Goal: Obtain resource: Download file/media

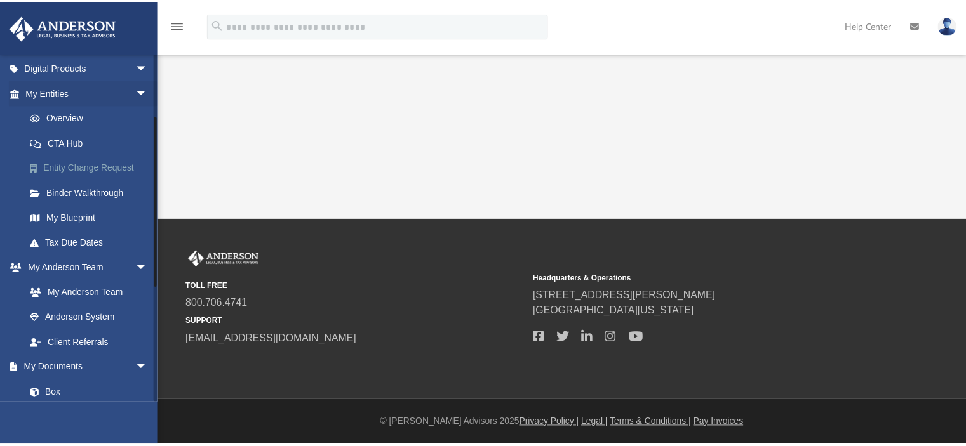
scroll to position [318, 0]
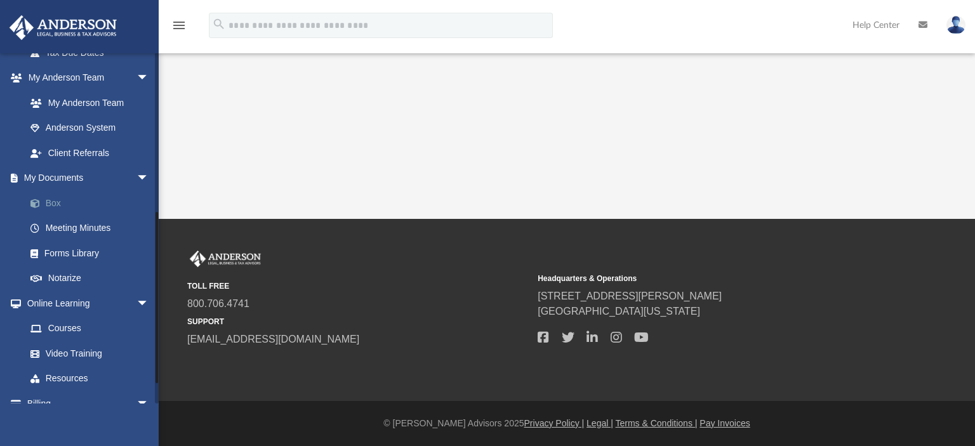
click at [53, 202] on link "Box" at bounding box center [93, 203] width 150 height 25
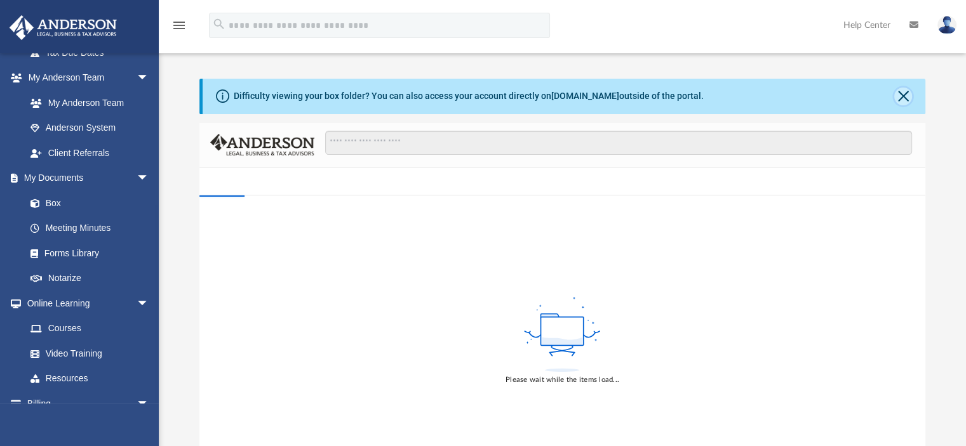
click at [902, 95] on button "Close" at bounding box center [903, 97] width 18 height 18
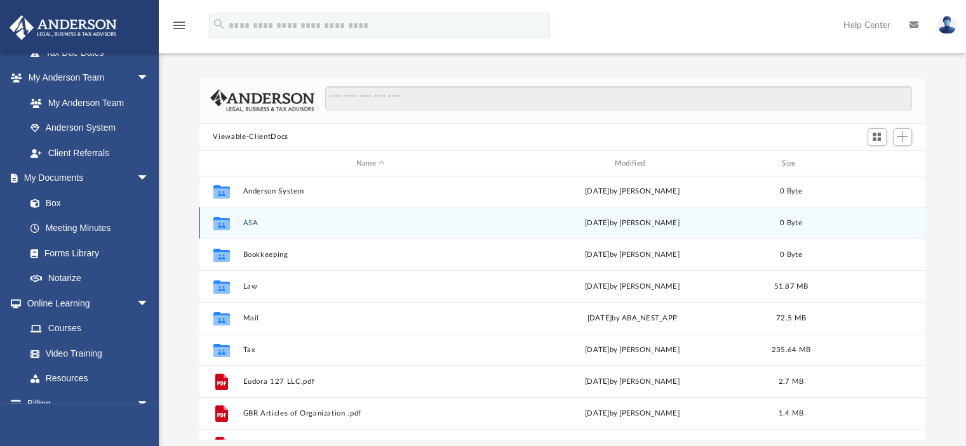
scroll to position [64, 0]
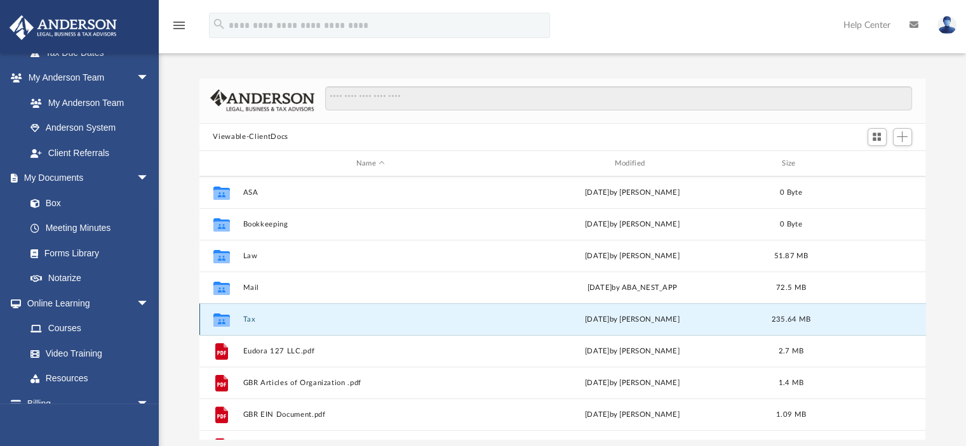
click at [249, 319] on button "Tax" at bounding box center [371, 320] width 256 height 8
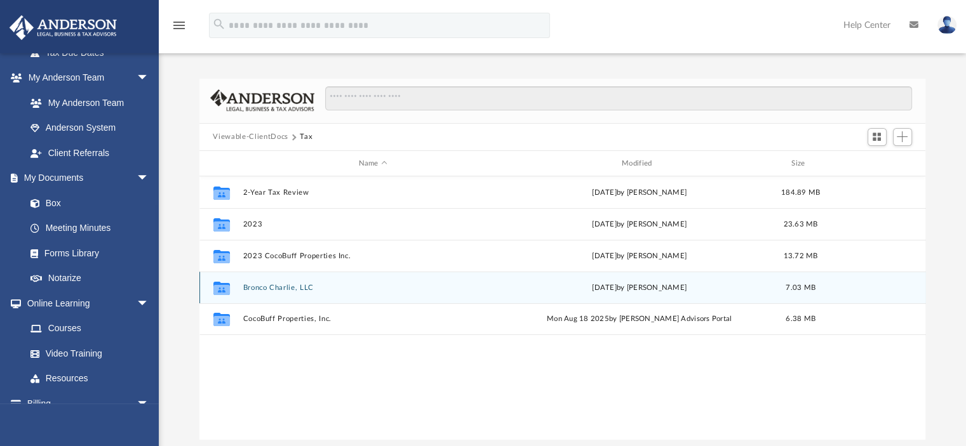
scroll to position [0, 0]
click at [253, 284] on button "Bronco Charlie, LLC" at bounding box center [373, 288] width 260 height 8
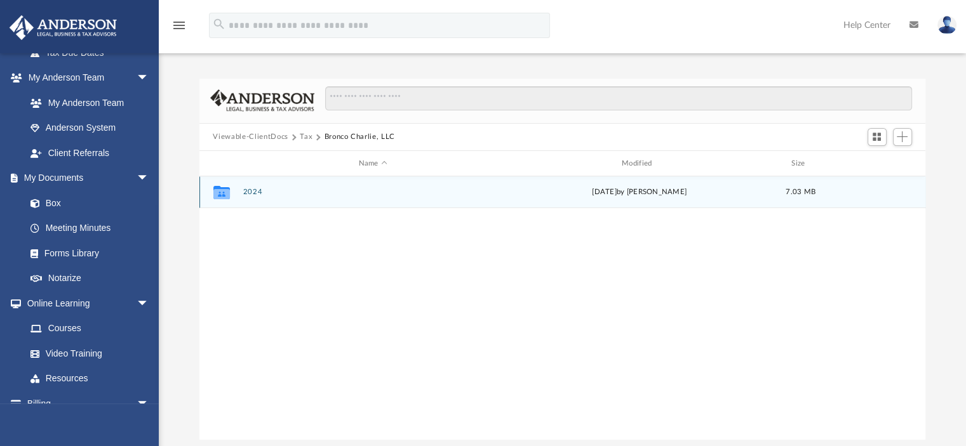
click at [249, 192] on button "2024" at bounding box center [373, 193] width 260 height 8
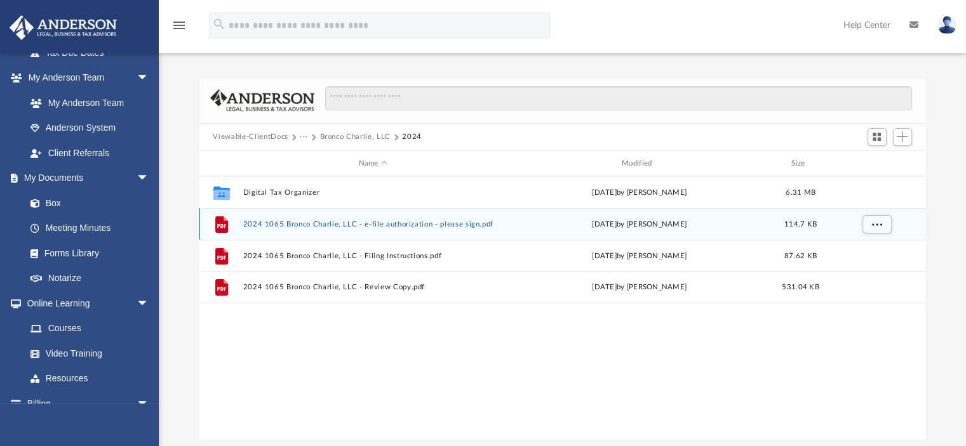
click at [310, 222] on button "2024 1065 Bronco Charlie, LLC - e-file authorization - please sign.pdf" at bounding box center [373, 224] width 260 height 8
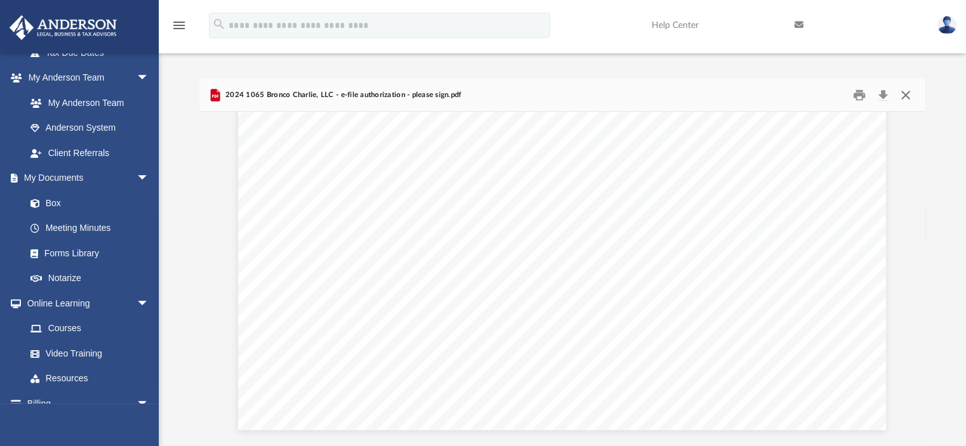
click at [904, 96] on button "Close" at bounding box center [905, 95] width 23 height 20
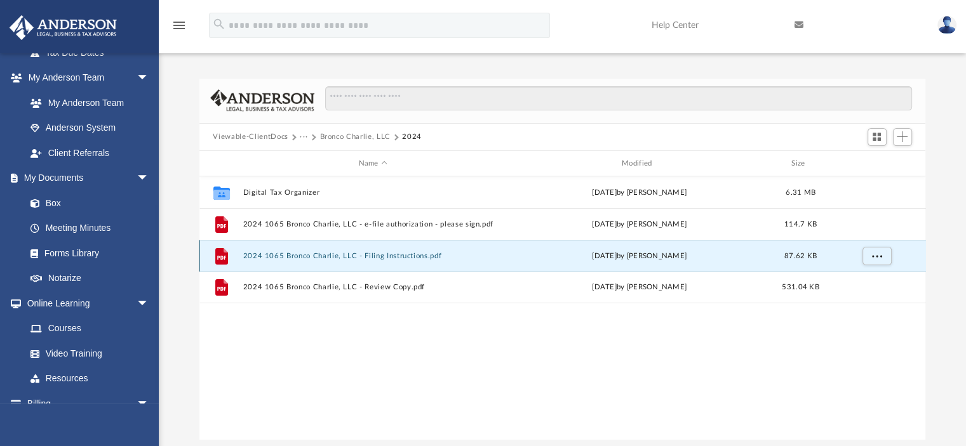
click at [291, 253] on button "2024 1065 Bronco Charlie, LLC - Filing Instructions.pdf" at bounding box center [373, 256] width 260 height 8
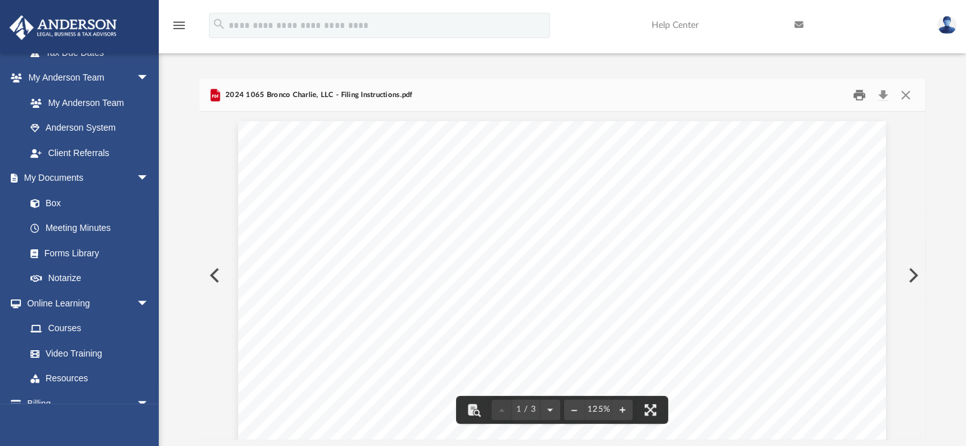
click at [859, 95] on button "Print" at bounding box center [858, 95] width 25 height 20
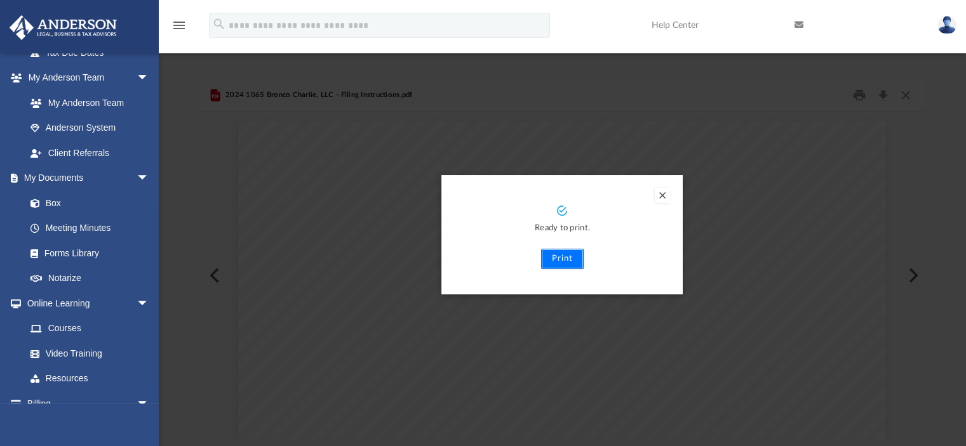
click at [557, 258] on button "Print" at bounding box center [562, 259] width 43 height 20
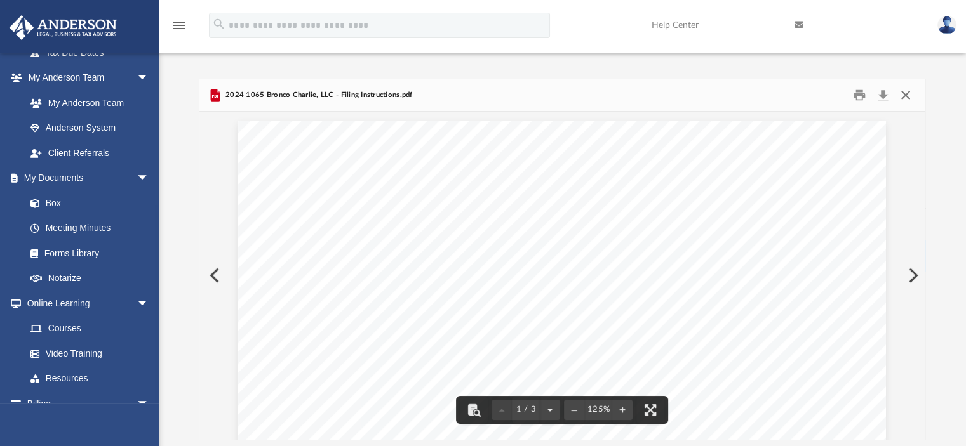
click at [906, 94] on button "Close" at bounding box center [905, 95] width 23 height 20
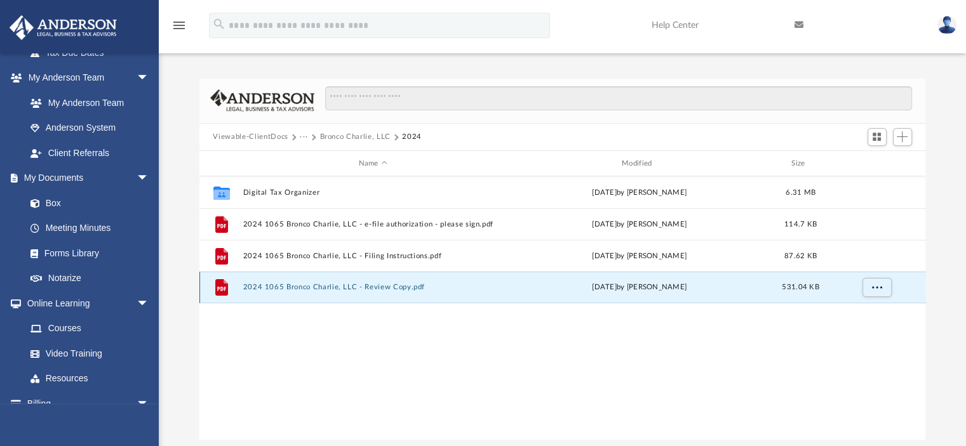
click at [269, 288] on button "2024 1065 Bronco Charlie, LLC - Review Copy.pdf" at bounding box center [373, 288] width 260 height 8
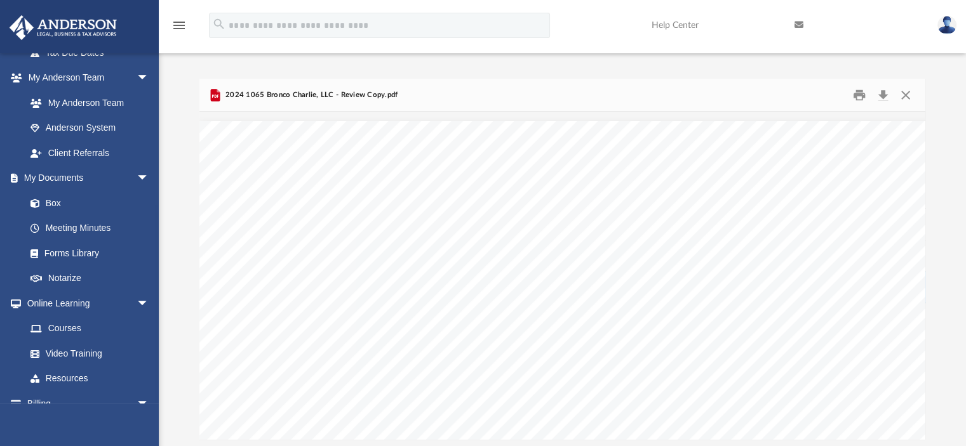
scroll to position [34671, 0]
click at [882, 91] on button "Download" at bounding box center [883, 95] width 23 height 20
